Goal: Task Accomplishment & Management: Use online tool/utility

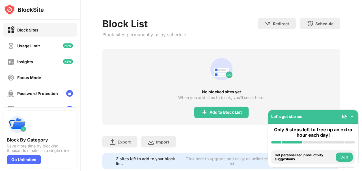
scroll to position [18, 0]
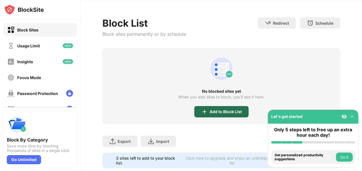
click at [220, 111] on div "Add to Block List" at bounding box center [226, 111] width 32 height 5
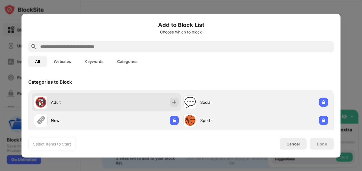
click at [120, 101] on div "🔞 Adult" at bounding box center [106, 102] width 149 height 18
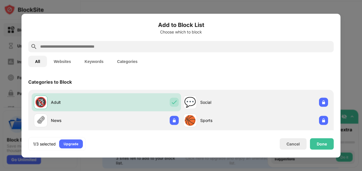
click at [72, 47] on input "text" at bounding box center [186, 46] width 292 height 7
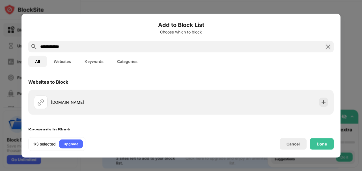
type input "**********"
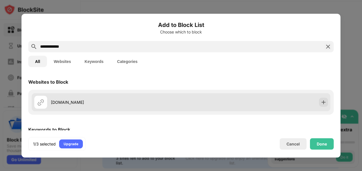
click at [286, 110] on div "[DOMAIN_NAME]" at bounding box center [181, 102] width 299 height 18
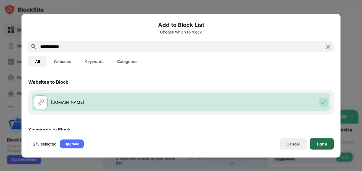
click at [329, 143] on div "Done" at bounding box center [322, 143] width 24 height 11
